Goal: Task Accomplishment & Management: Use online tool/utility

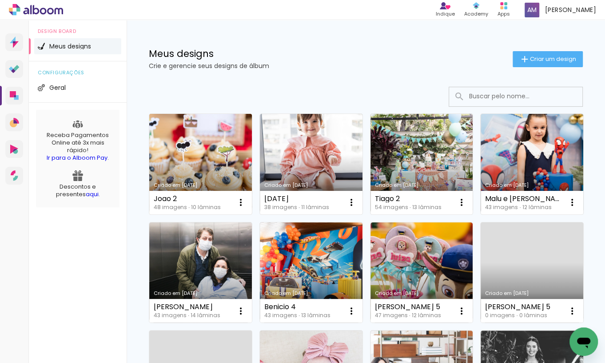
click at [221, 160] on link "Criado em 16/09/25" at bounding box center [200, 164] width 103 height 100
click at [240, 158] on link "Criado em 16/09/25" at bounding box center [200, 164] width 103 height 100
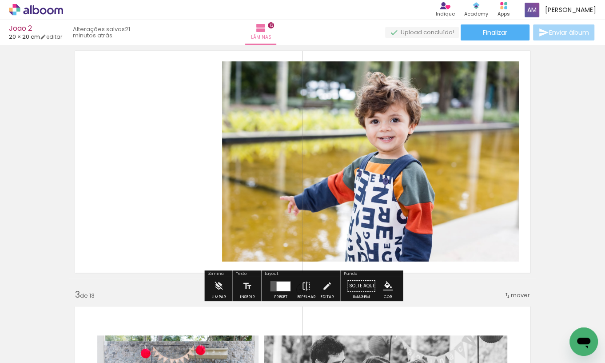
scroll to position [282, 0]
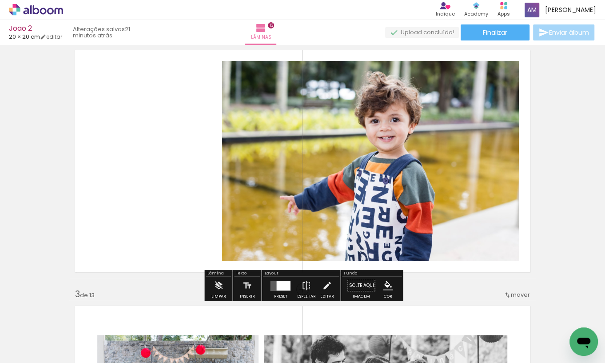
click at [42, 335] on input "Todas as fotos" at bounding box center [25, 336] width 34 height 8
click at [44, 334] on paper-item "Não utilizadas" at bounding box center [29, 333] width 46 height 8
type input "Não utilizadas"
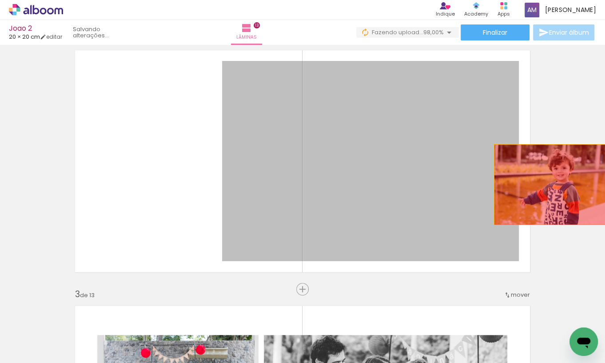
drag, startPoint x: 433, startPoint y: 186, endPoint x: 554, endPoint y: 184, distance: 120.4
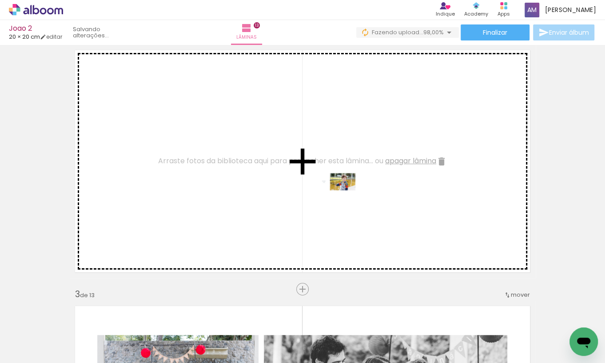
drag, startPoint x: 439, startPoint y: 331, endPoint x: 343, endPoint y: 198, distance: 163.7
click at [343, 198] on quentale-workspace at bounding box center [302, 181] width 605 height 363
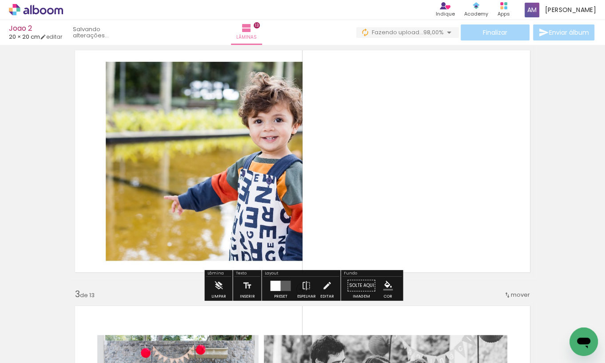
click at [278, 287] on div at bounding box center [275, 285] width 10 height 10
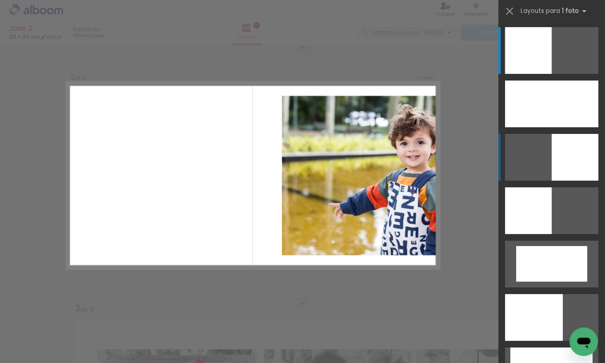
scroll to position [267, 0]
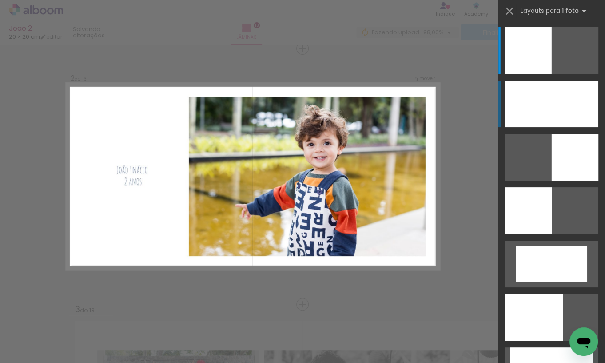
click at [544, 104] on div at bounding box center [551, 103] width 93 height 47
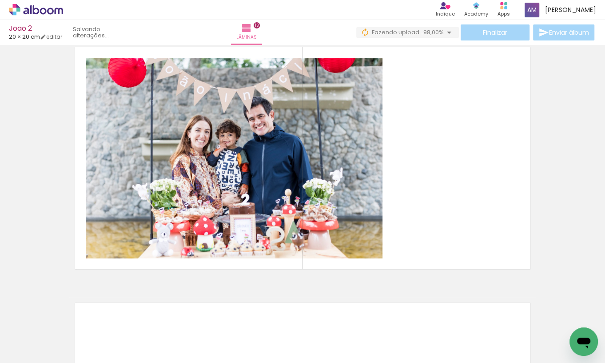
scroll to position [3097, 0]
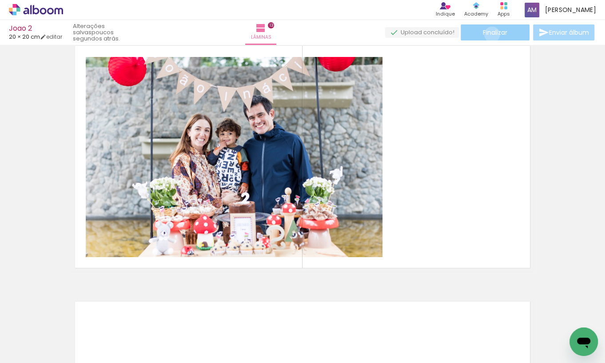
click at [489, 34] on span "Finalizar" at bounding box center [495, 32] width 24 height 6
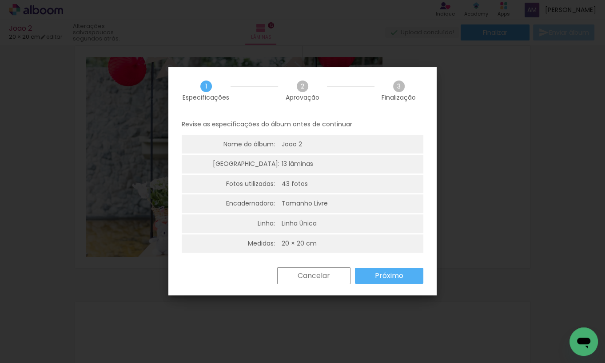
click at [0, 0] on slot "Próximo" at bounding box center [0, 0] width 0 height 0
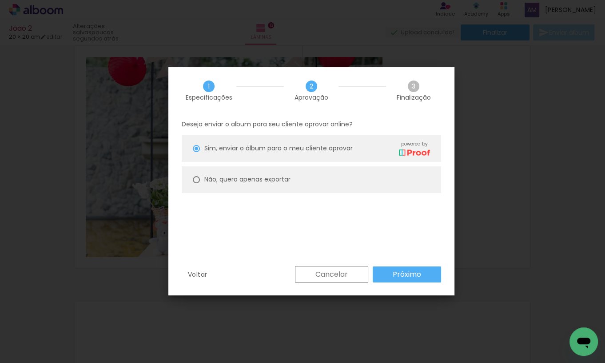
click at [0, 0] on slot "Próximo" at bounding box center [0, 0] width 0 height 0
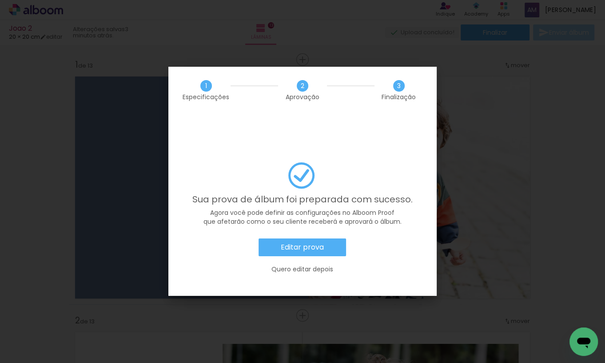
scroll to position [3097, 0]
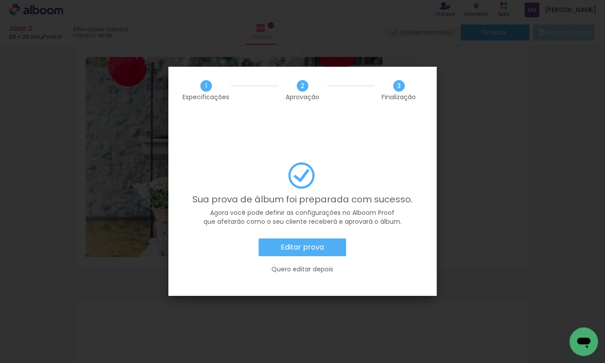
click at [0, 0] on slot "Editar prova" at bounding box center [0, 0] width 0 height 0
